Goal: Check status: Check status

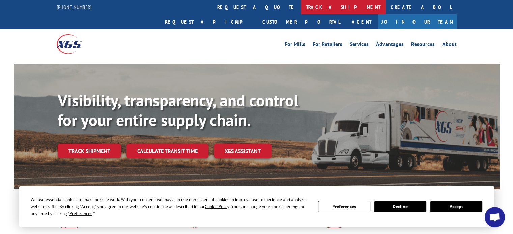
click at [301, 6] on link "track a shipment" at bounding box center [343, 7] width 85 height 14
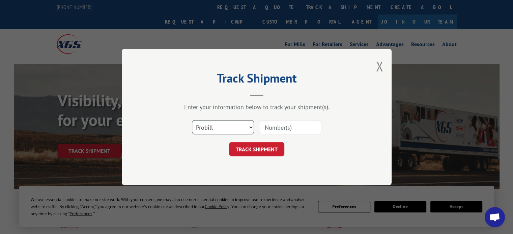
click at [250, 127] on select "Select category... Probill BOL PO" at bounding box center [223, 127] width 62 height 14
select select "bol"
click at [192, 120] on select "Select category... Probill BOL PO" at bounding box center [223, 127] width 62 height 14
click at [284, 127] on input at bounding box center [290, 127] width 62 height 14
type input "986677"
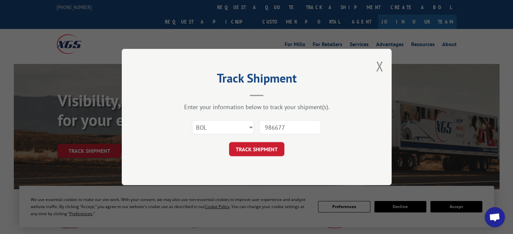
click button "TRACK SHIPMENT" at bounding box center [256, 149] width 55 height 14
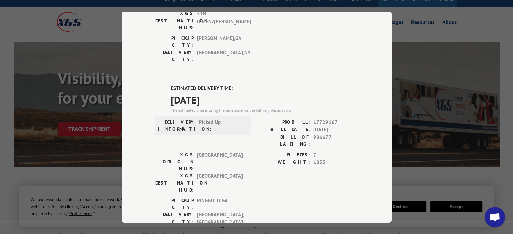
scroll to position [204, 0]
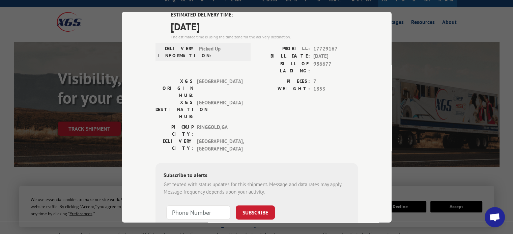
click at [417, 21] on div "Track Shipment DELIVERED DELIVERY INFORMATION: [DATE] 11:00 am [PERSON_NAME]: 1…" at bounding box center [256, 117] width 513 height 234
click at [451, 127] on div "Track Shipment DELIVERED DELIVERY INFORMATION: [DATE] 11:00 am [PERSON_NAME]: 1…" at bounding box center [256, 117] width 513 height 234
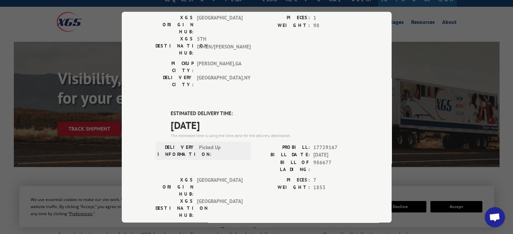
scroll to position [0, 0]
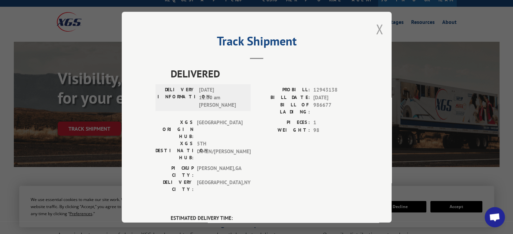
click at [375, 27] on button "Close modal" at bounding box center [378, 29] width 7 height 18
